Goal: Find specific page/section

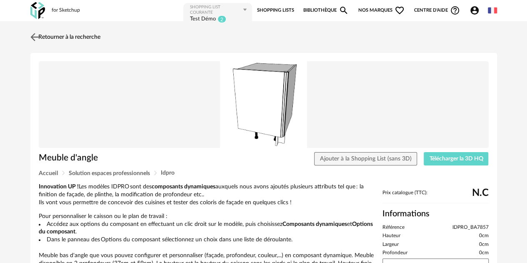
click at [80, 40] on link "Retourner à la recherche" at bounding box center [64, 37] width 72 height 18
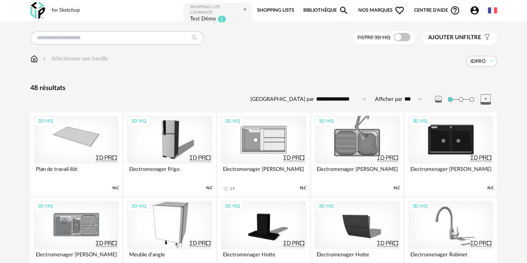
click at [43, 11] on img at bounding box center [37, 10] width 15 height 17
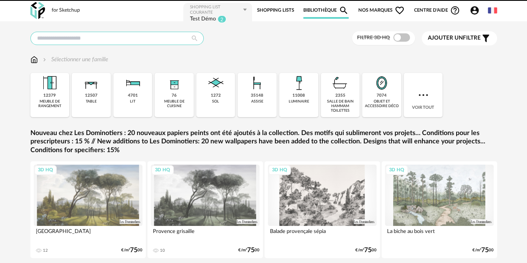
click at [64, 32] on input "text" at bounding box center [116, 38] width 173 height 13
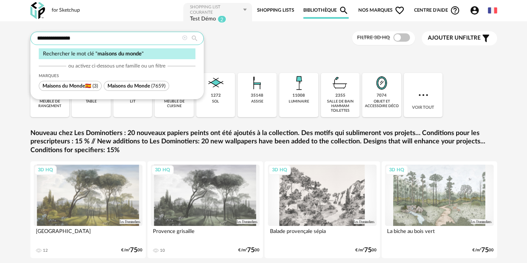
type input "**********"
click at [144, 86] on span "Maisons du Monde" at bounding box center [128, 85] width 42 height 5
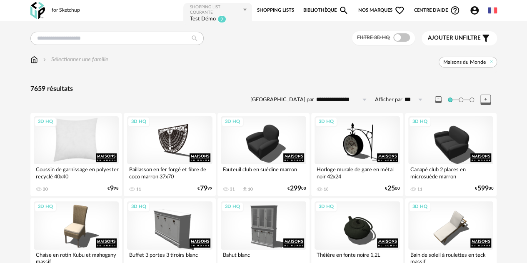
click at [72, 148] on div "3D HQ" at bounding box center [76, 140] width 85 height 48
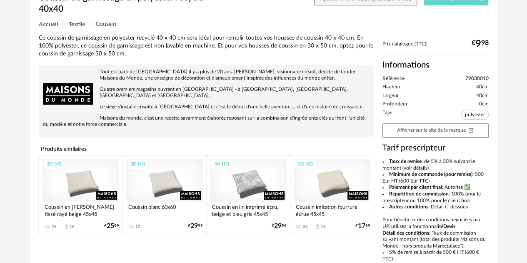
scroll to position [167, 0]
